Goal: Transaction & Acquisition: Purchase product/service

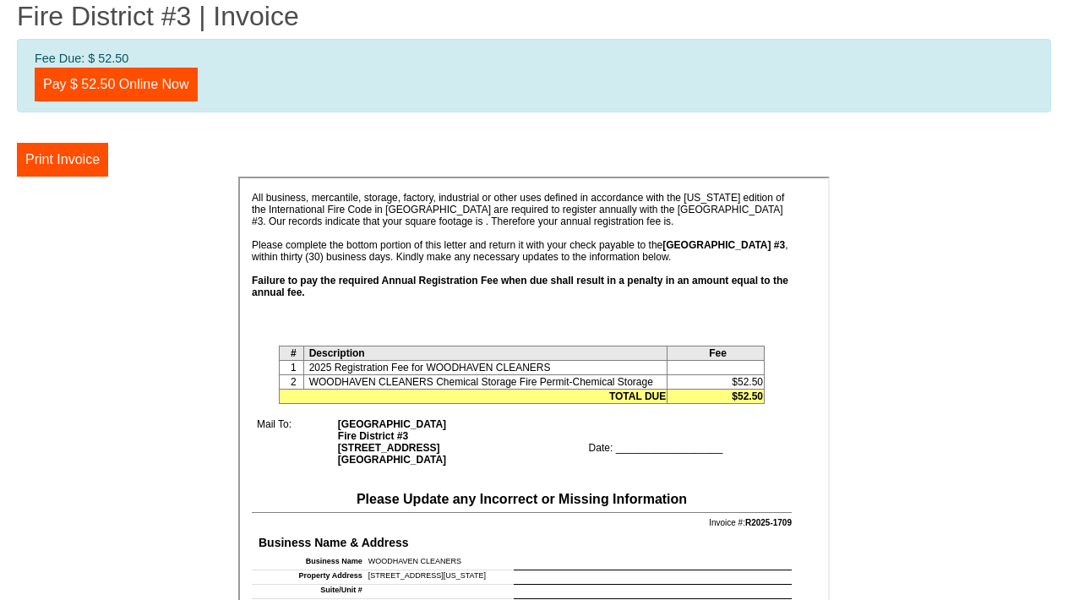
scroll to position [403, 0]
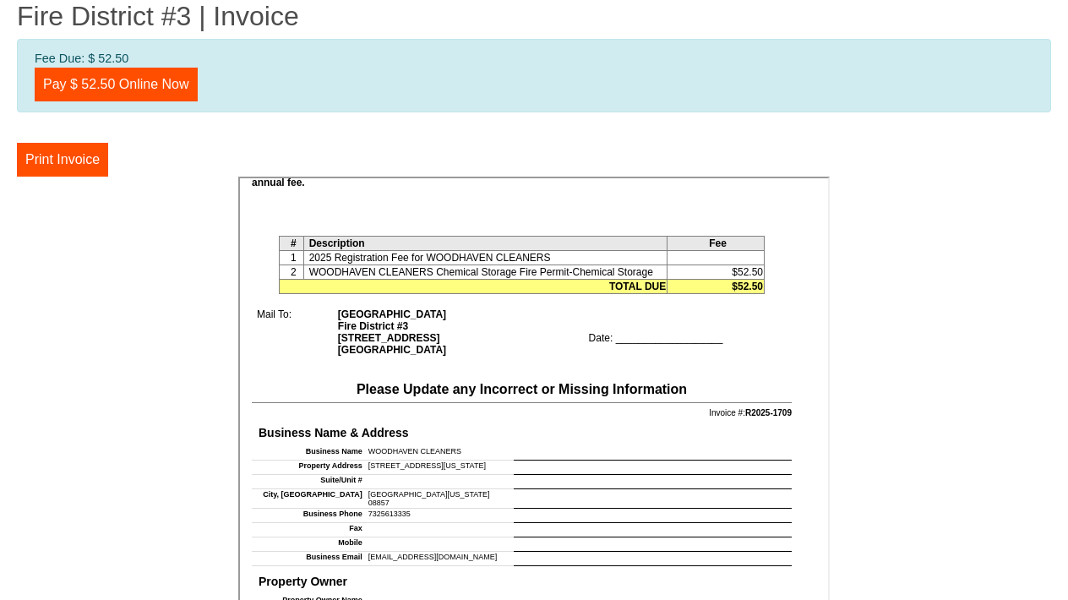
click at [633, 336] on td "Date: ___________________" at bounding box center [686, 330] width 208 height 49
click at [617, 337] on td "Date: ___________________" at bounding box center [686, 330] width 208 height 49
click at [655, 338] on td "Date: ___________________" at bounding box center [686, 330] width 208 height 49
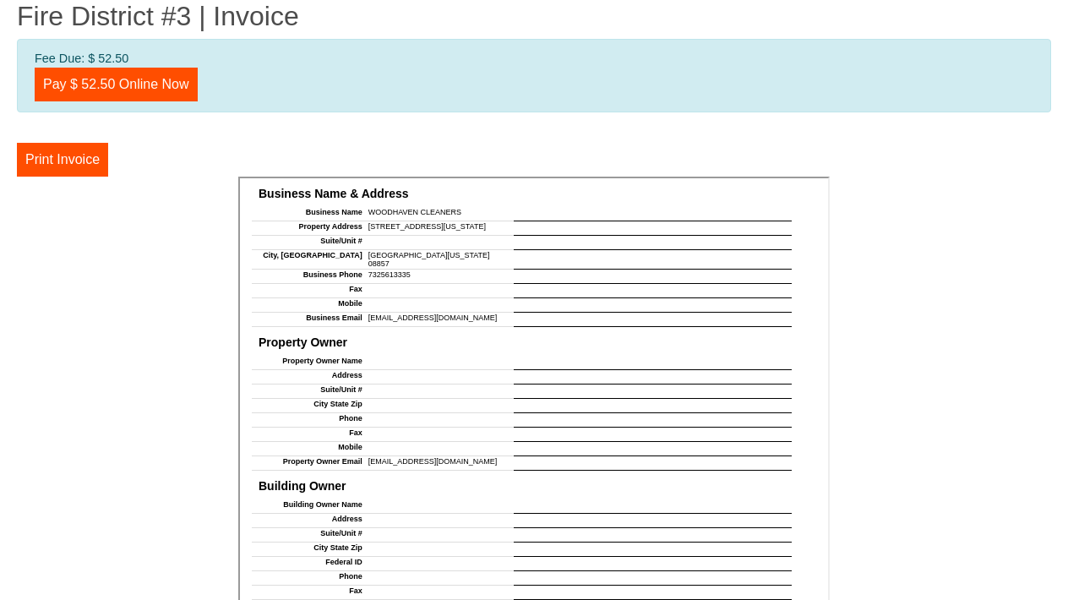
scroll to position [644, 0]
click at [655, 338] on h4 "Property Owner" at bounding box center [519, 339] width 533 height 20
click at [632, 367] on td at bounding box center [651, 374] width 278 height 14
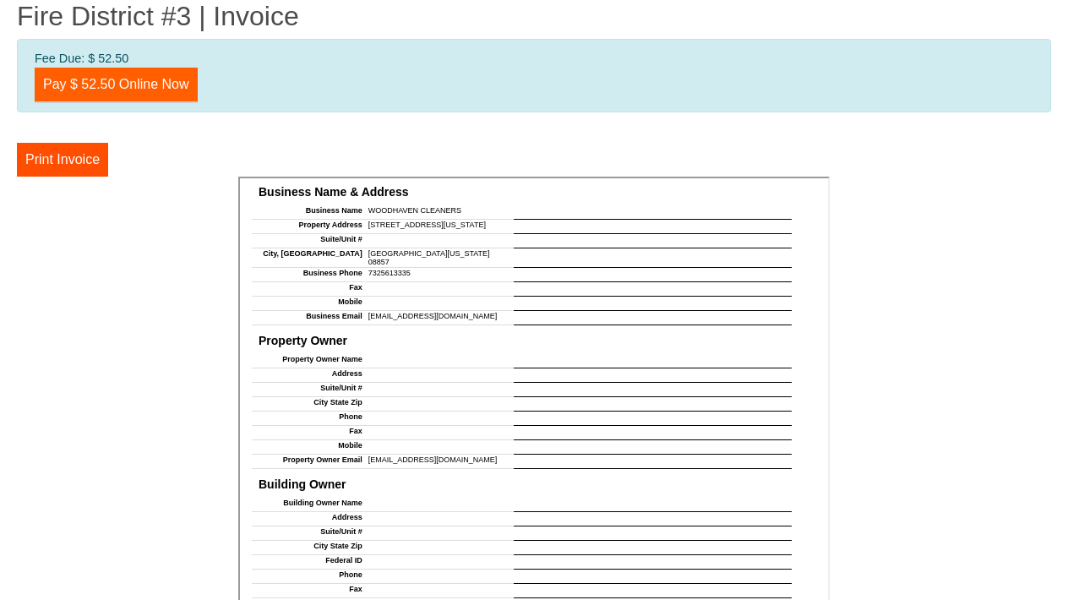
click at [129, 82] on link "Pay $ 52.50 Online Now" at bounding box center [116, 85] width 163 height 34
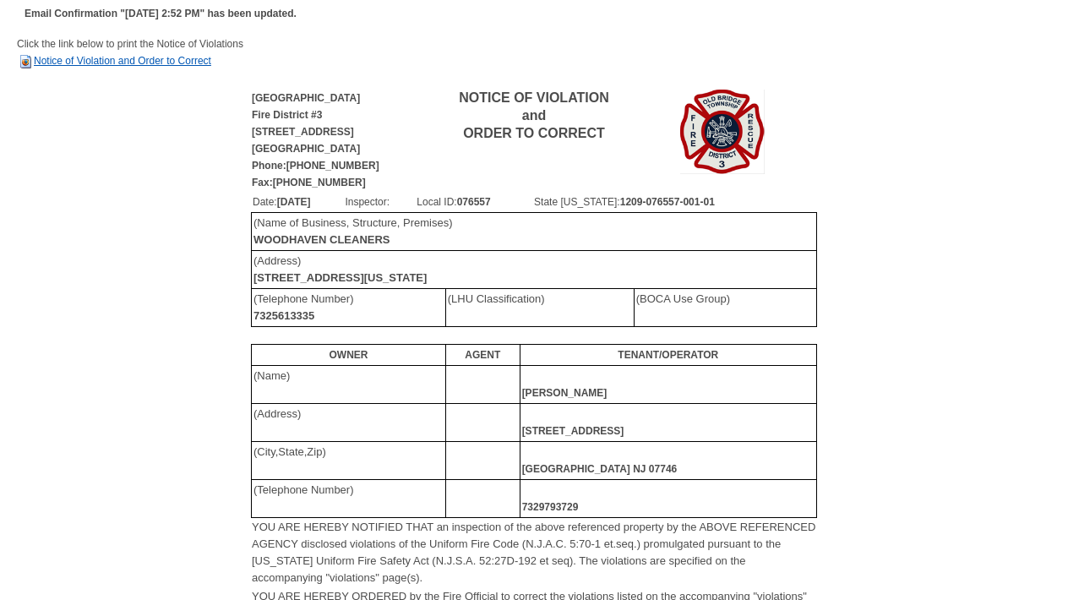
click at [183, 63] on link "Notice of Violation and Order to Correct" at bounding box center [114, 61] width 194 height 12
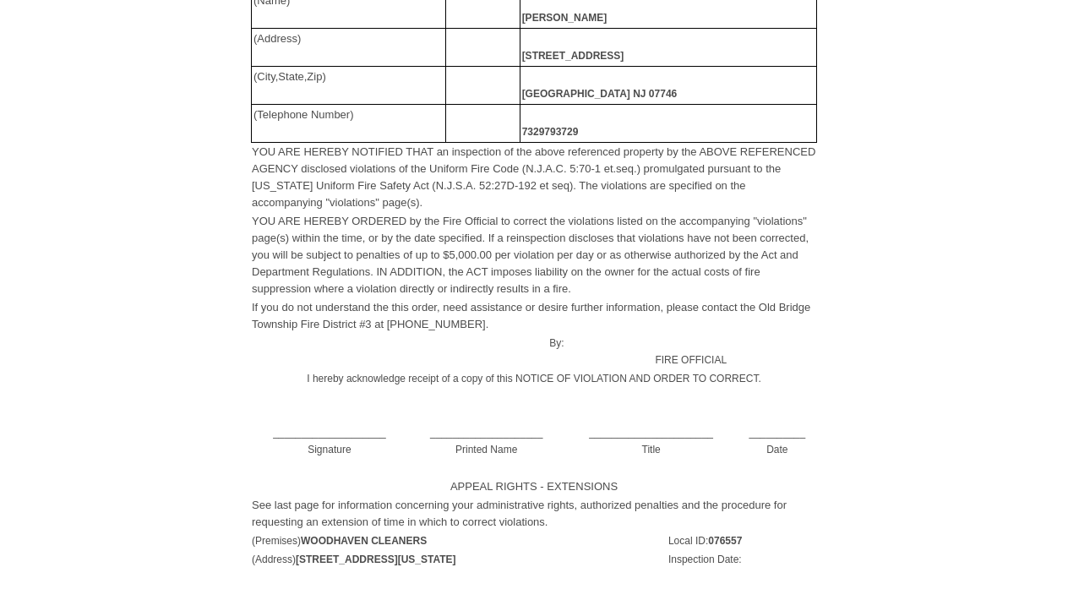
scroll to position [416, 0]
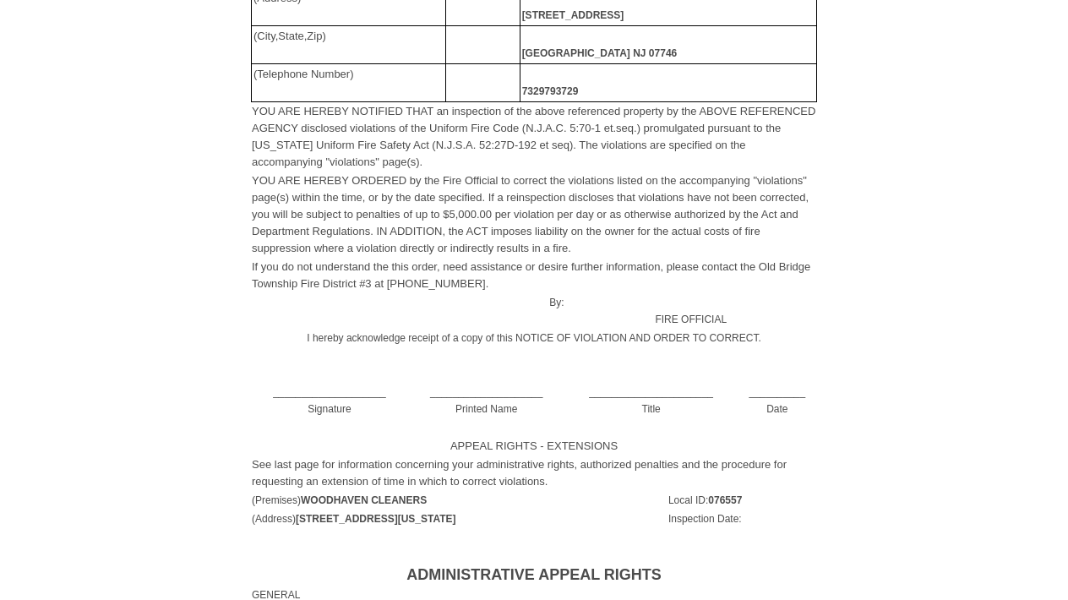
click at [357, 401] on td "____________________ Signature" at bounding box center [329, 392] width 157 height 52
click at [339, 393] on td "____________________ Signature" at bounding box center [329, 392] width 157 height 52
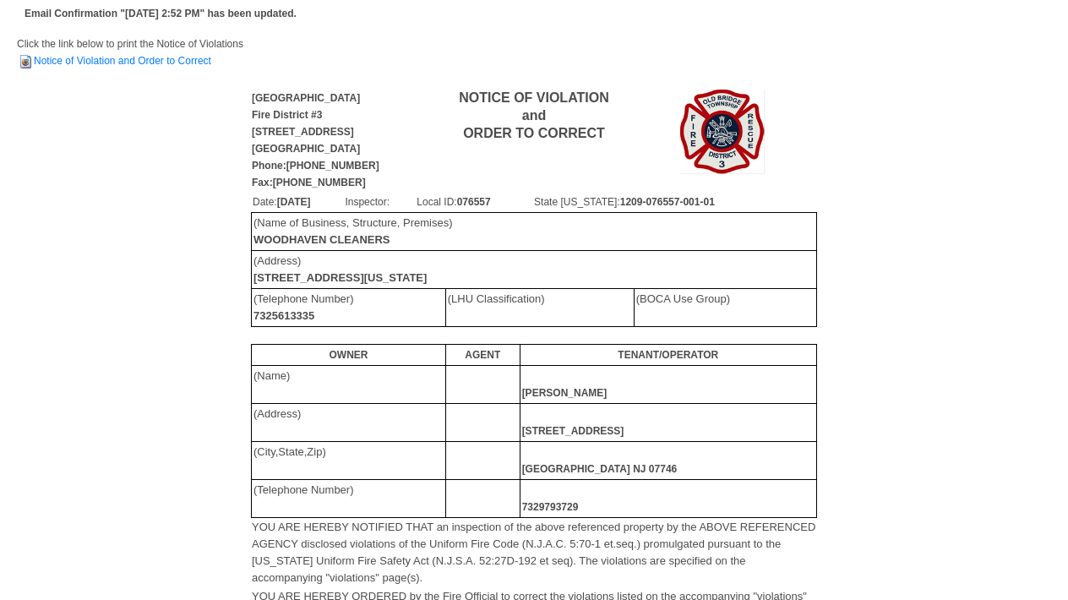
scroll to position [0, 0]
